Goal: Task Accomplishment & Management: Manage account settings

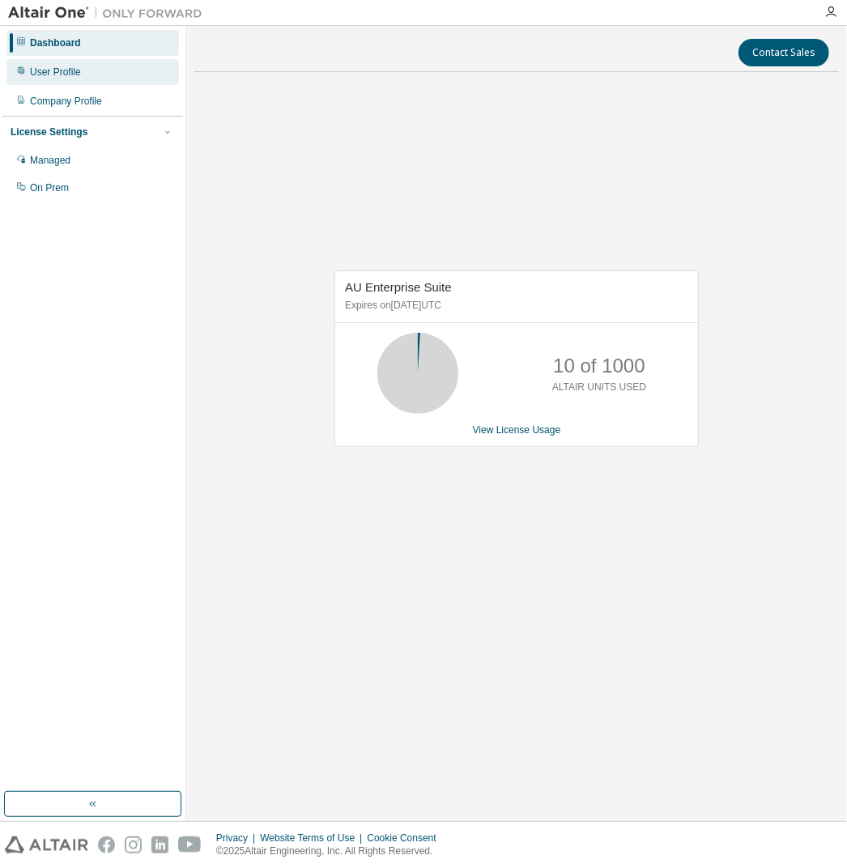
click at [132, 71] on div "User Profile" at bounding box center [92, 72] width 173 height 26
